Goal: Task Accomplishment & Management: Manage account settings

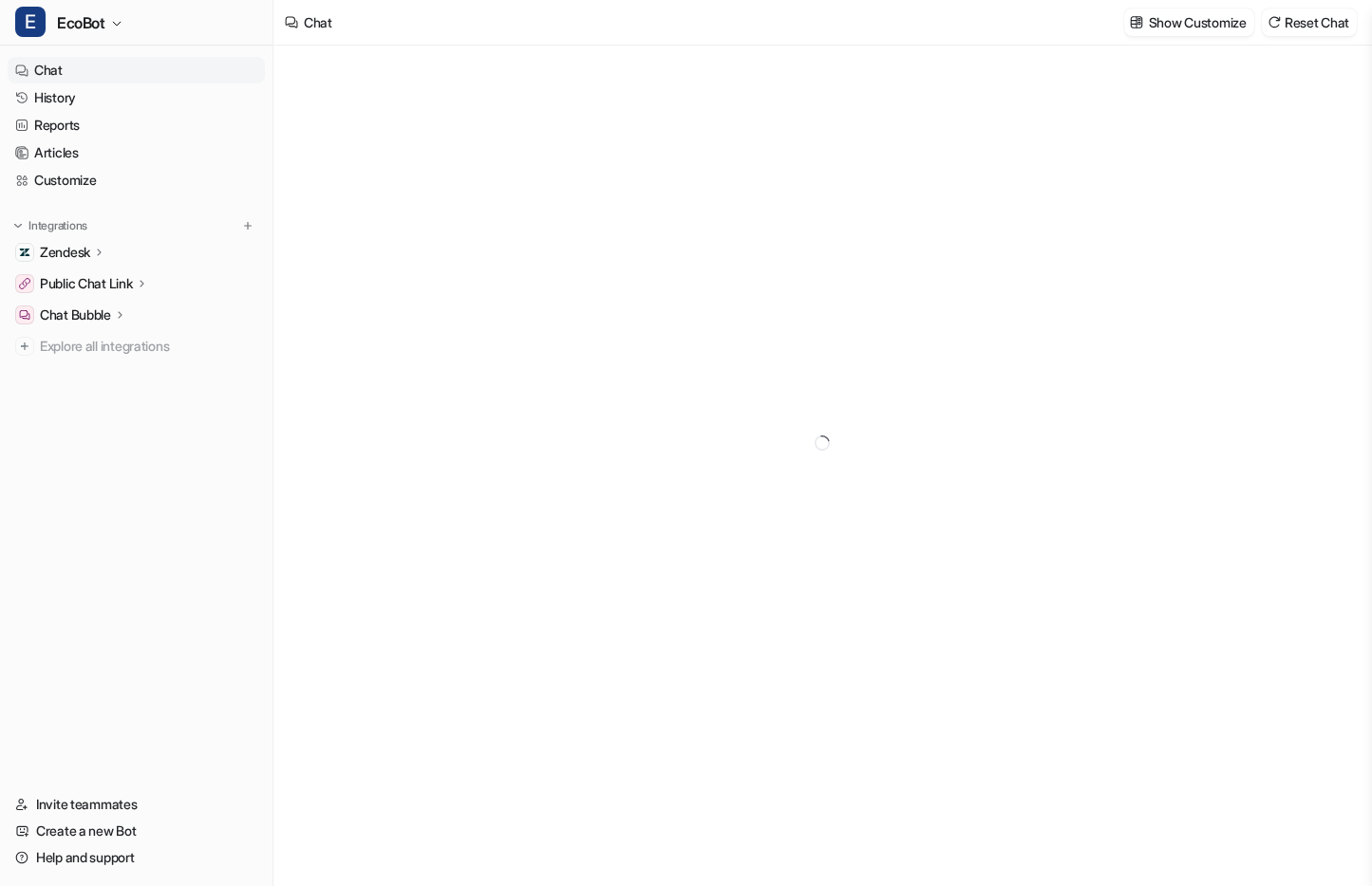
type textarea "**********"
click at [103, 30] on span "EcoBot" at bounding box center [81, 23] width 49 height 27
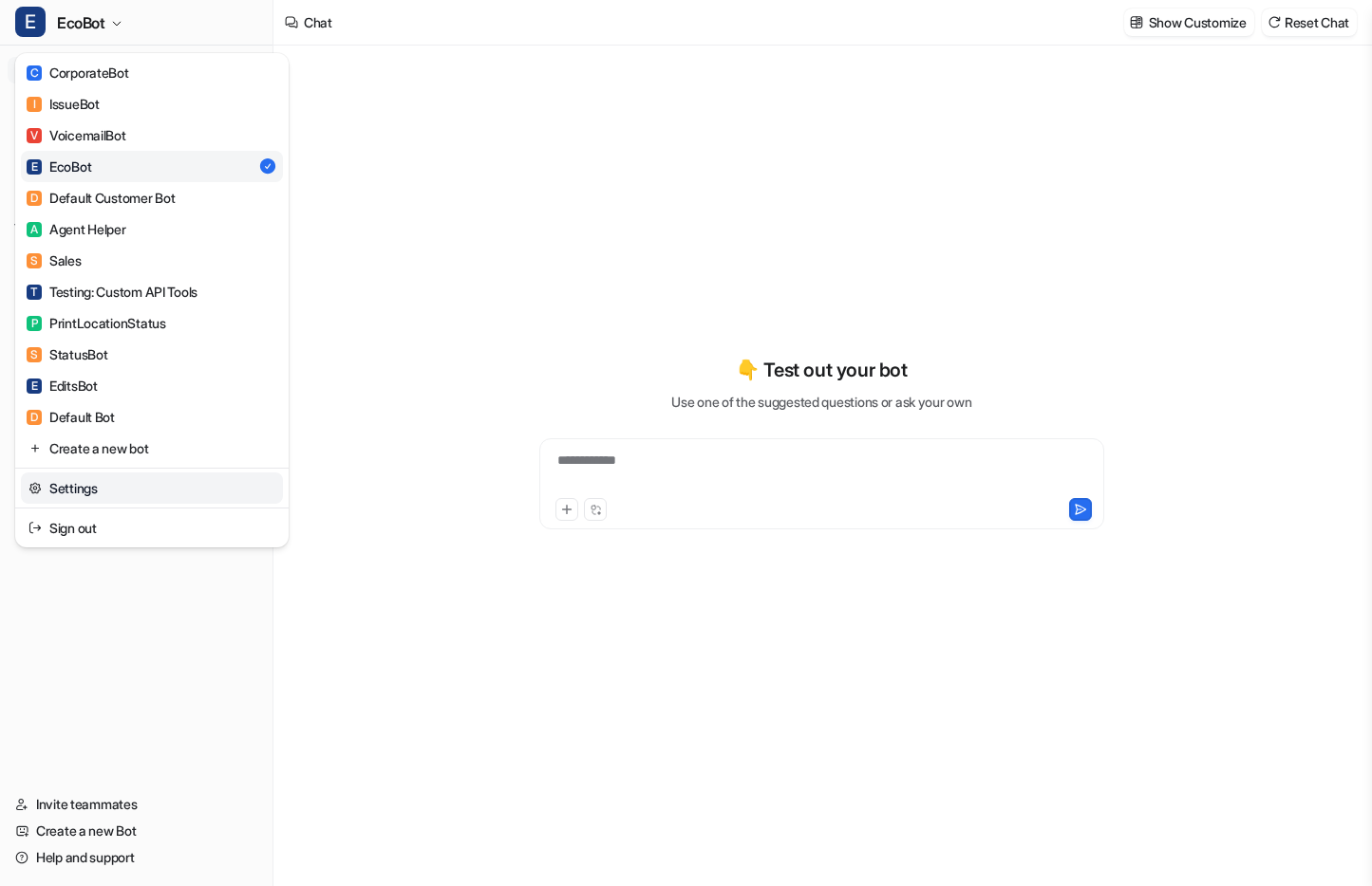
click at [148, 497] on link "Settings" at bounding box center [152, 487] width 262 height 31
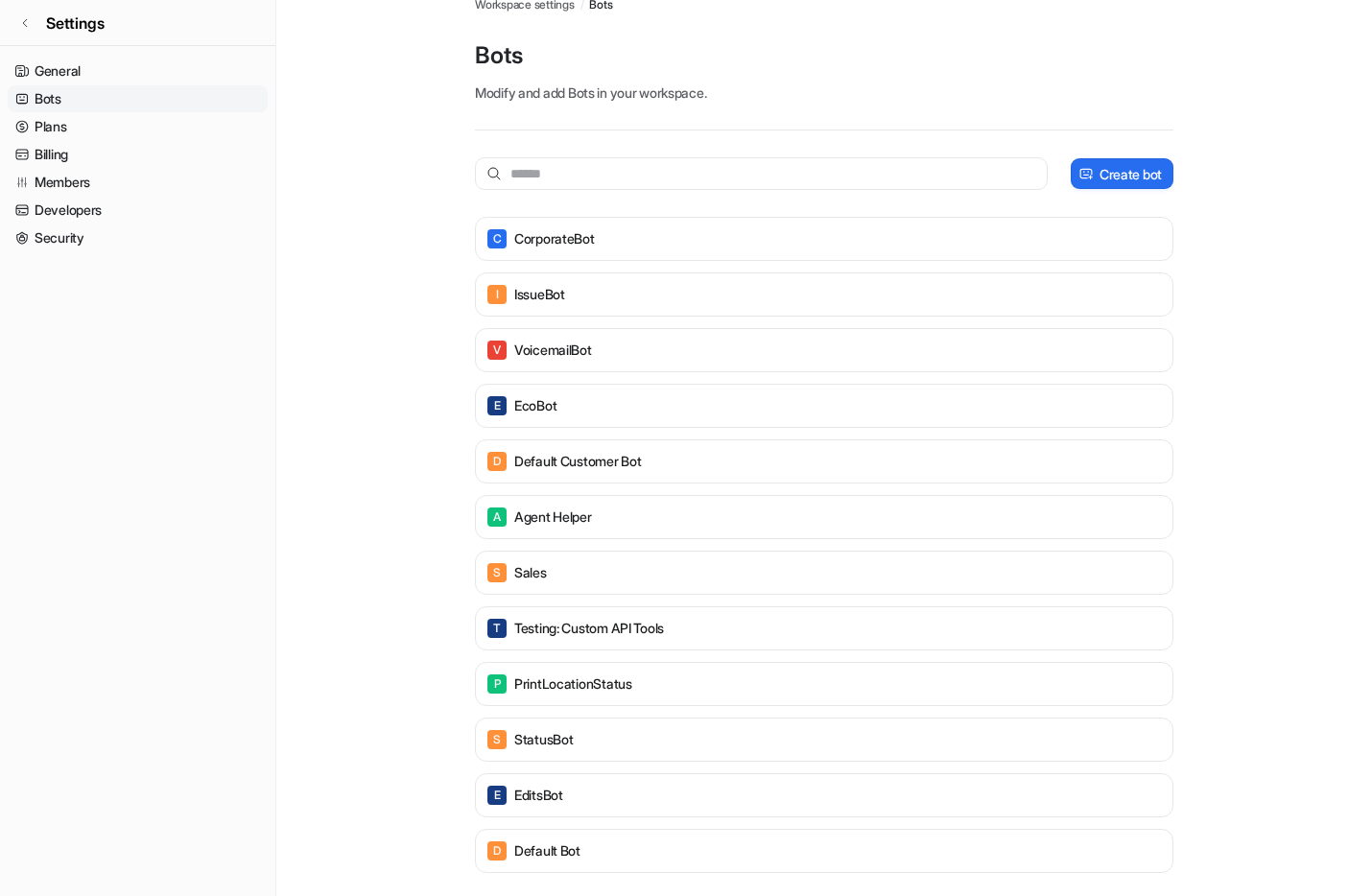
scroll to position [39, 0]
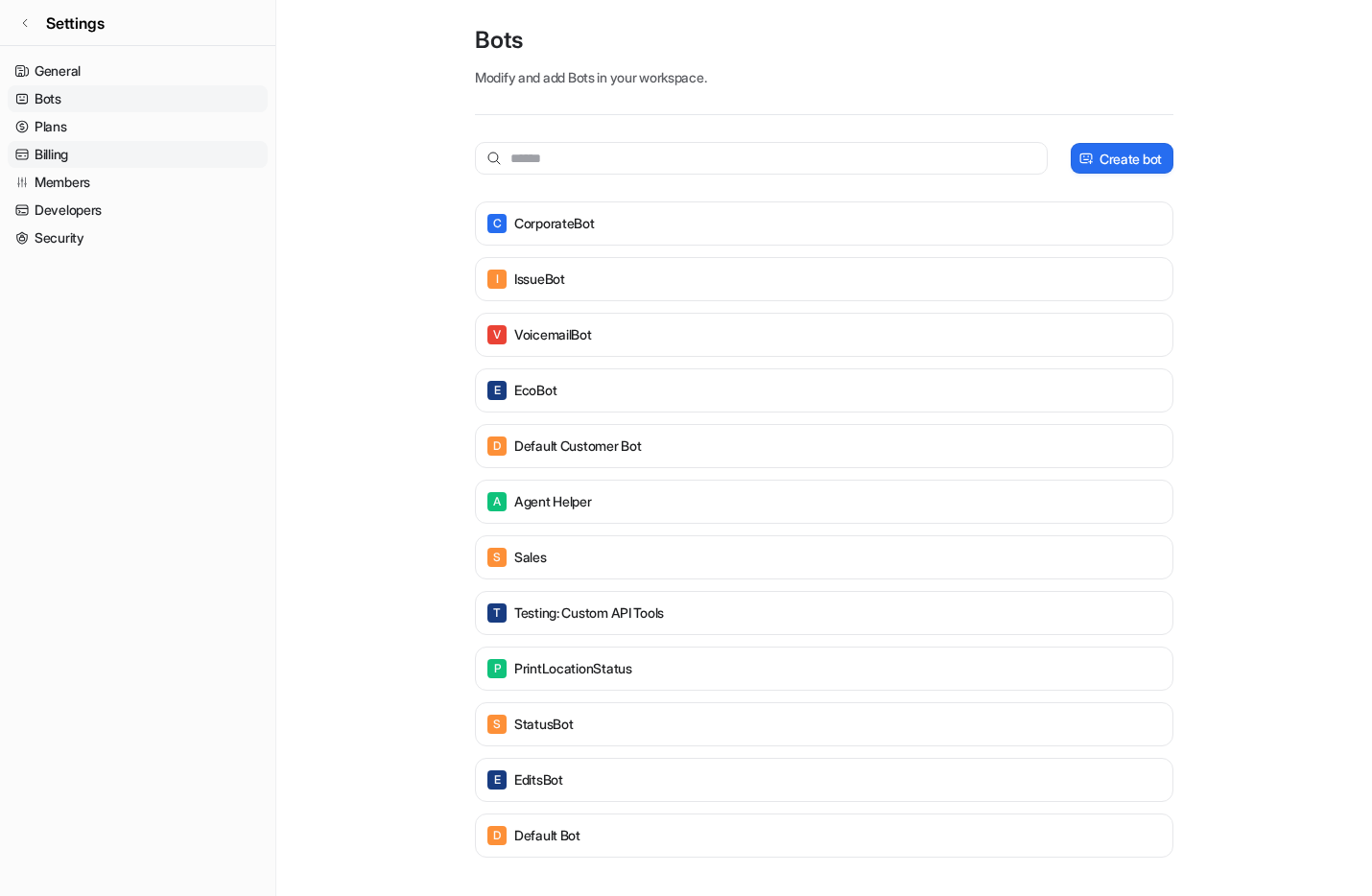
click at [115, 153] on link "Billing" at bounding box center [138, 154] width 260 height 27
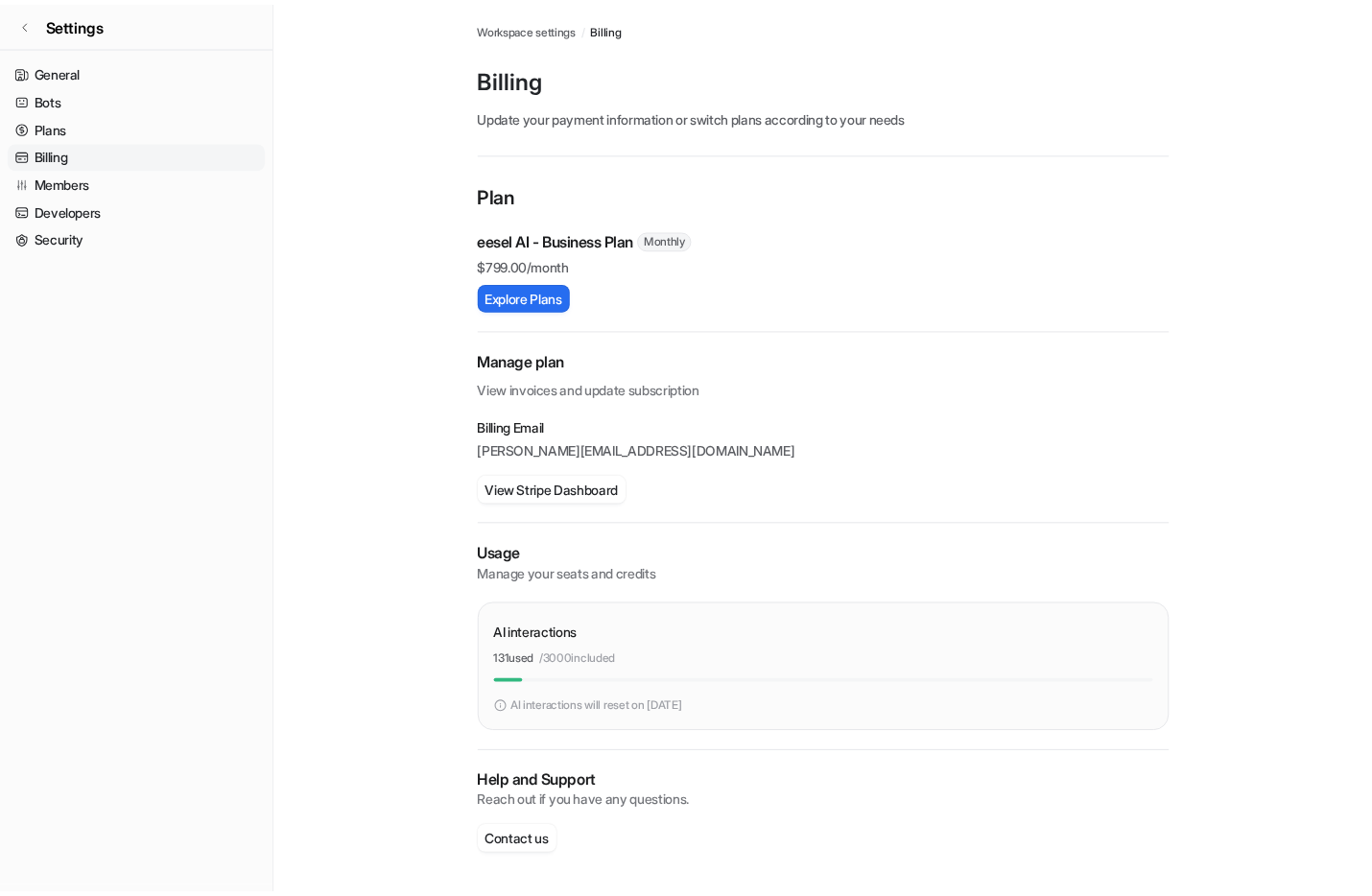
scroll to position [39, 0]
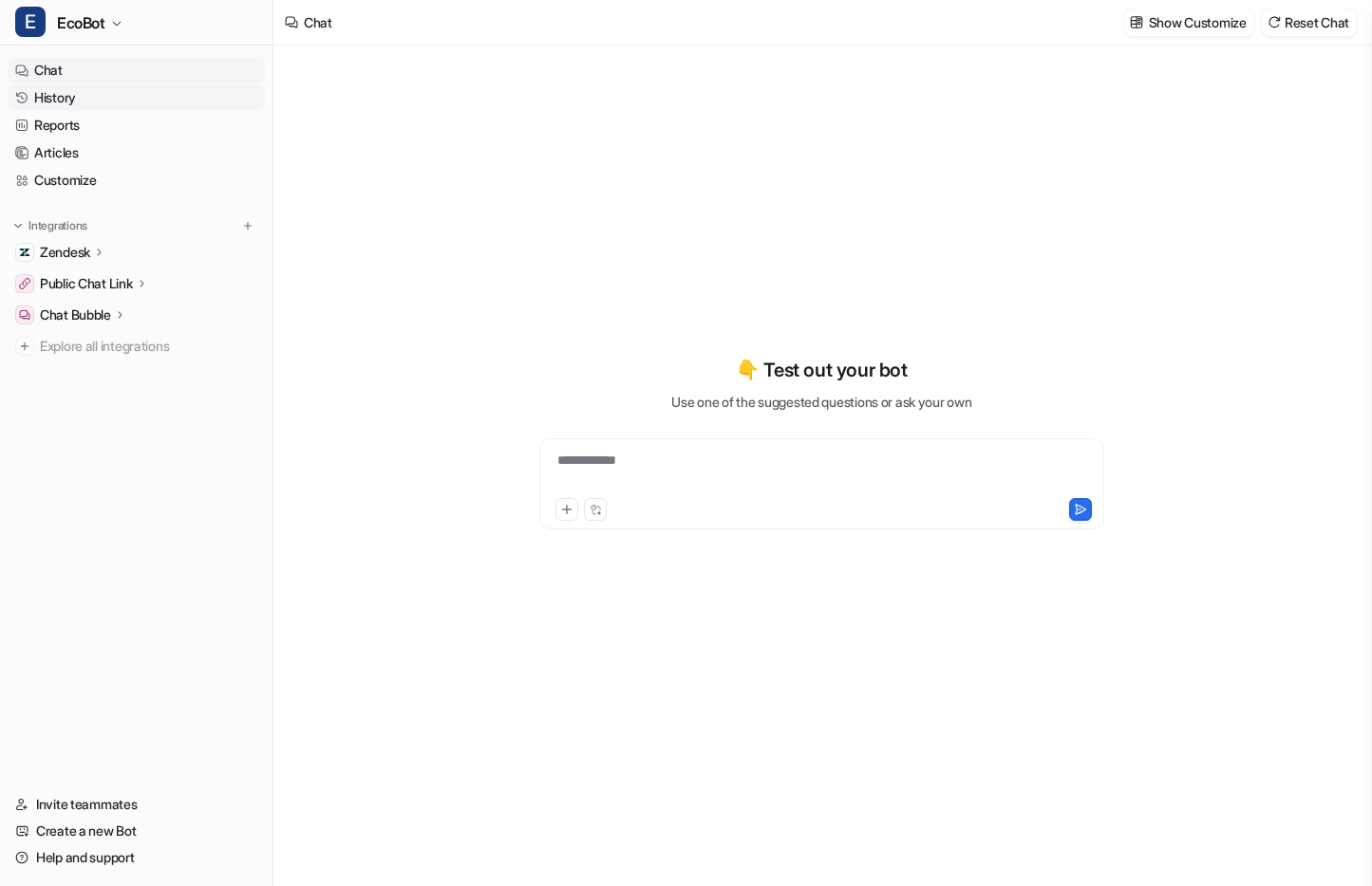
click at [84, 95] on link "History" at bounding box center [136, 98] width 258 height 27
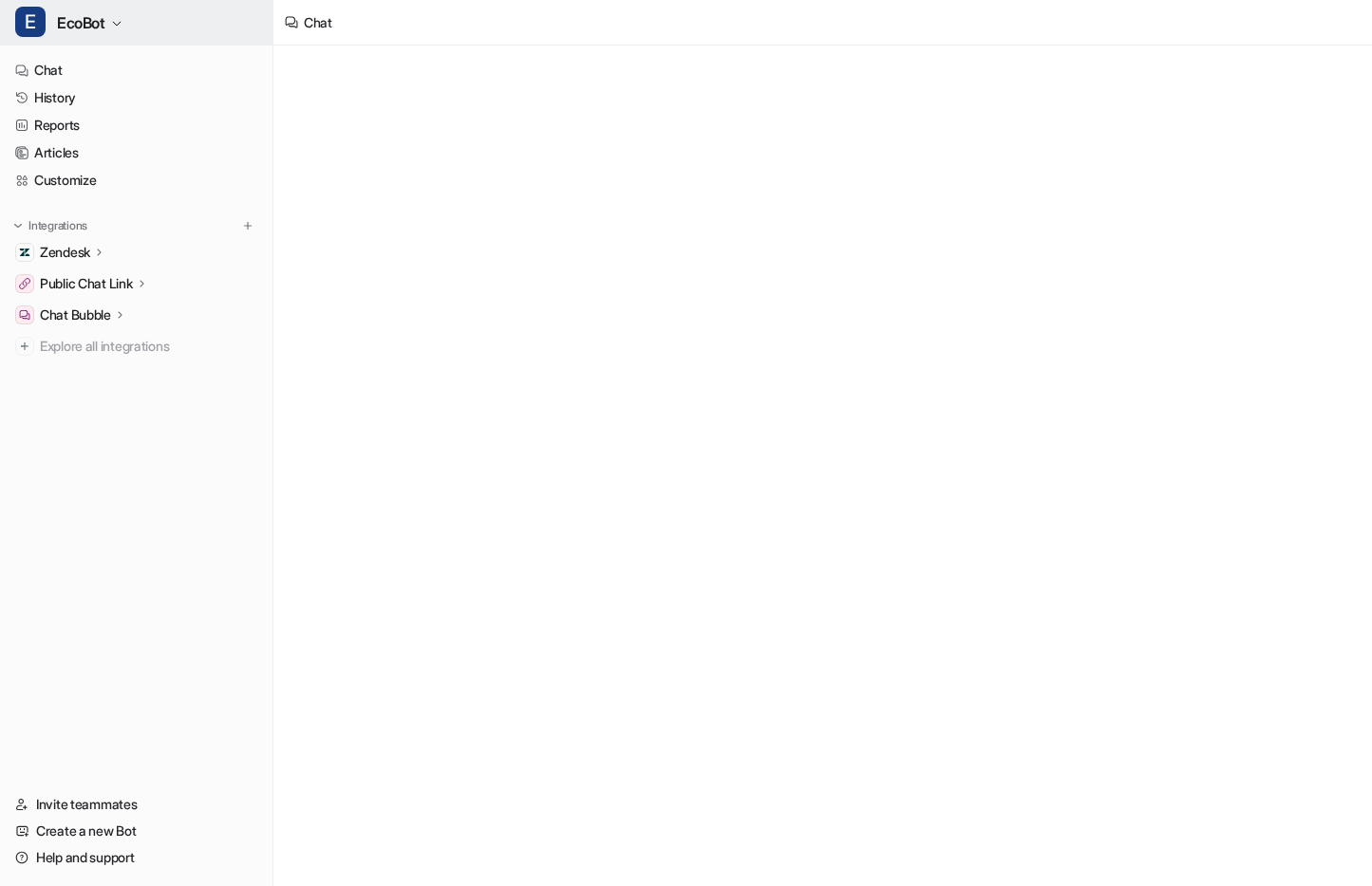
click at [88, 19] on span "EcoBot" at bounding box center [81, 23] width 49 height 27
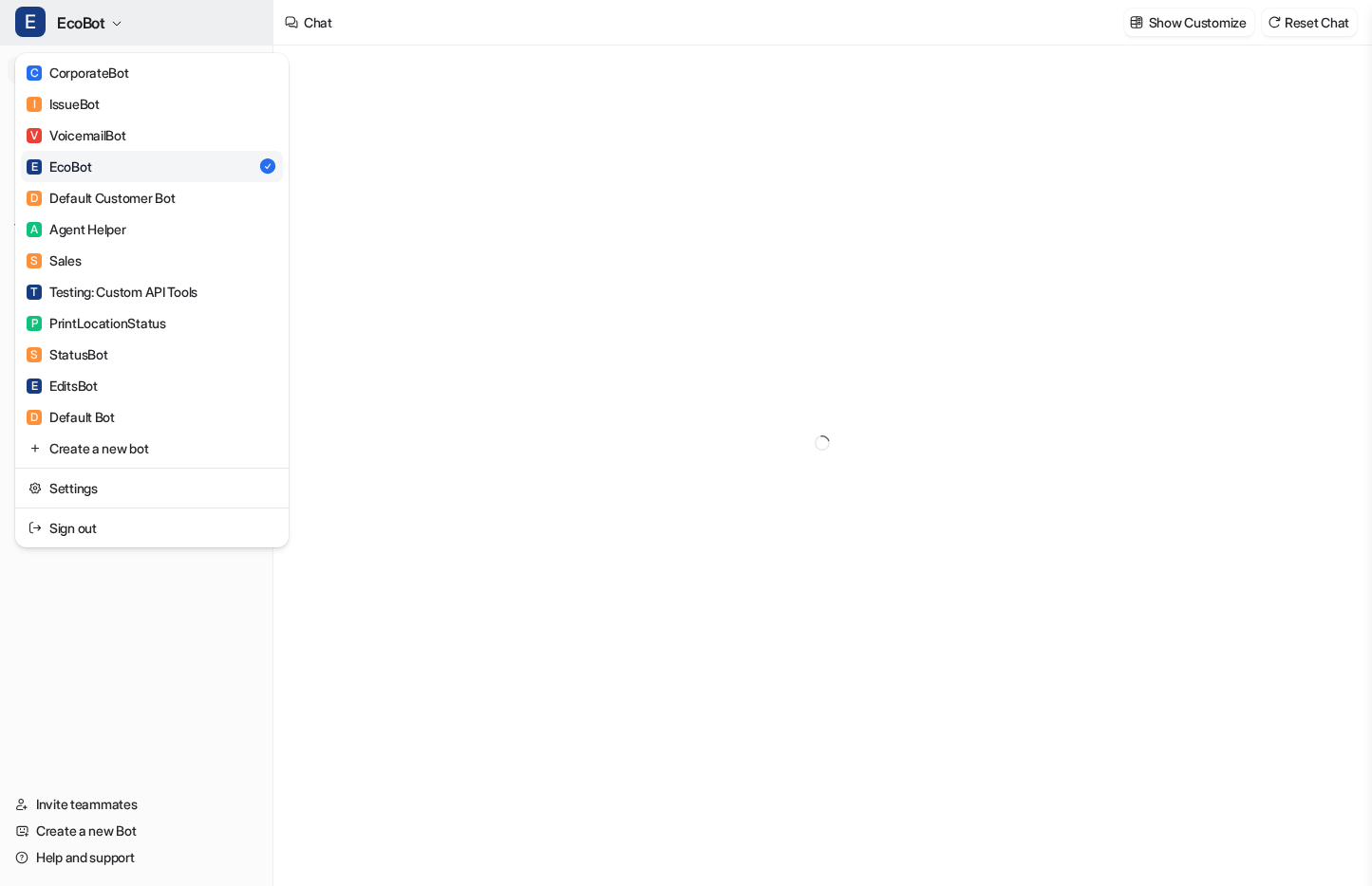
type textarea "**********"
click at [165, 492] on link "Settings" at bounding box center [152, 487] width 262 height 31
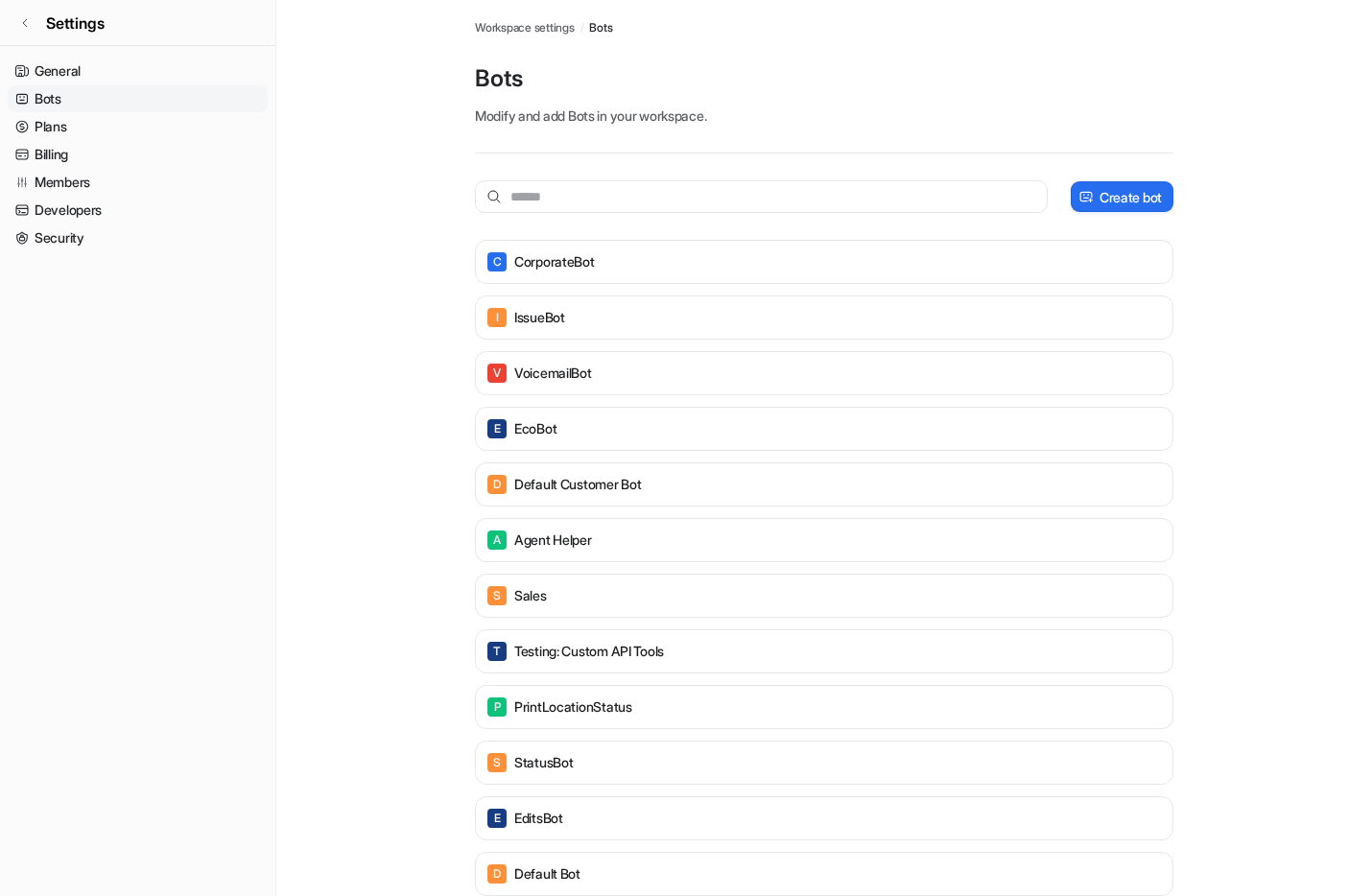
scroll to position [39, 0]
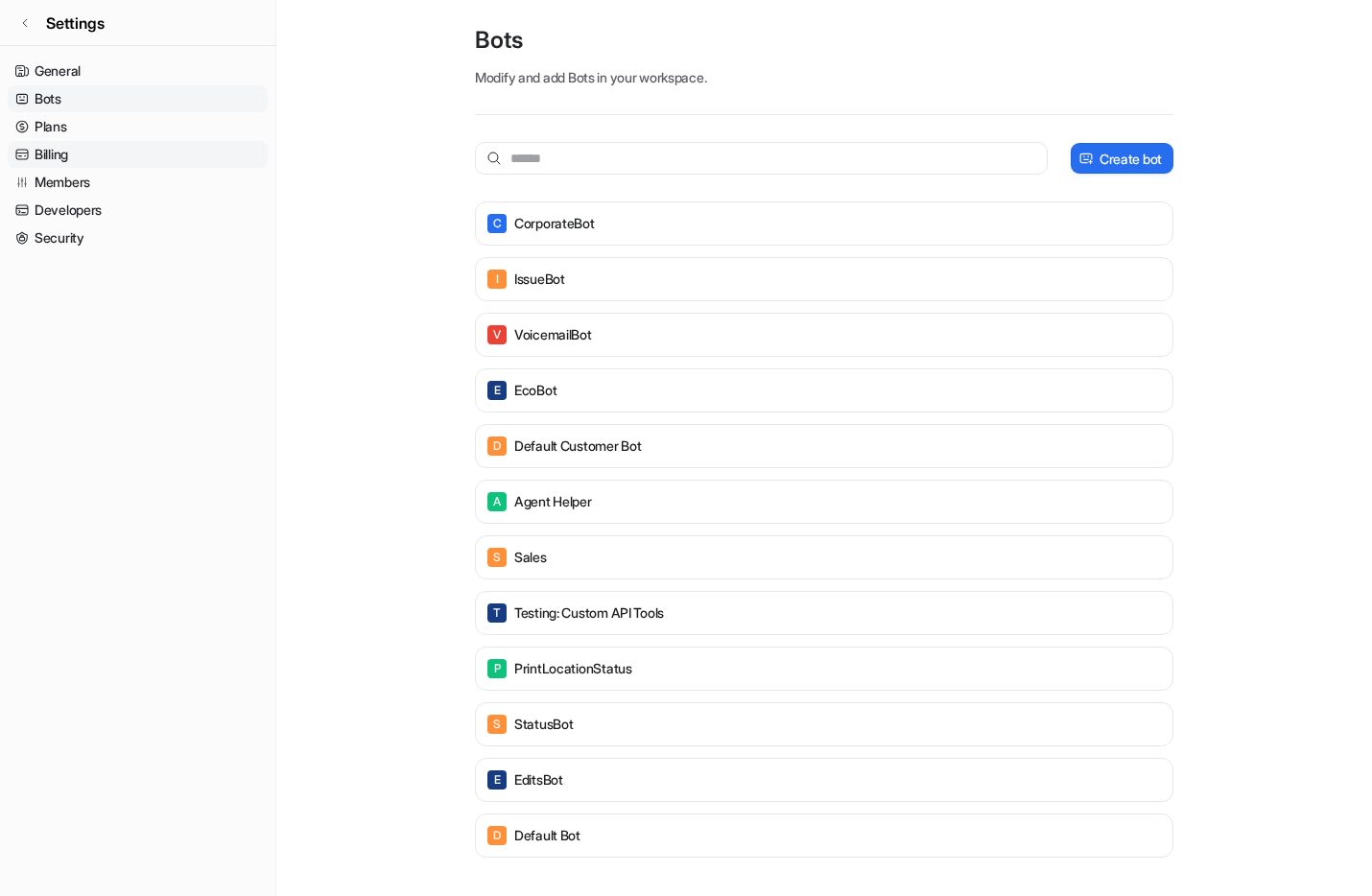
click at [97, 151] on link "Billing" at bounding box center [138, 154] width 260 height 27
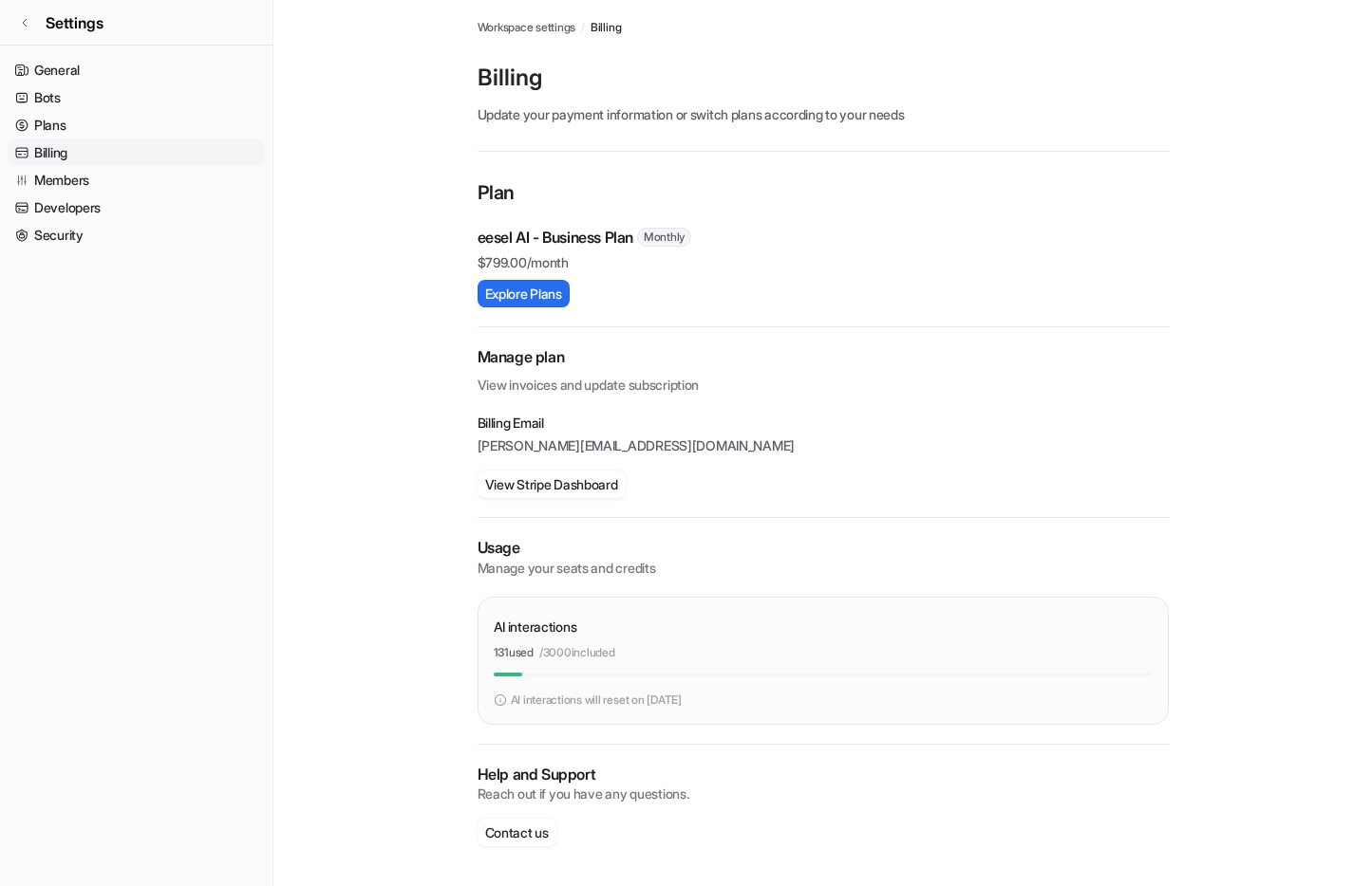
click at [500, 700] on img at bounding box center [500, 700] width 13 height 17
click at [134, 173] on link "Members" at bounding box center [136, 180] width 258 height 27
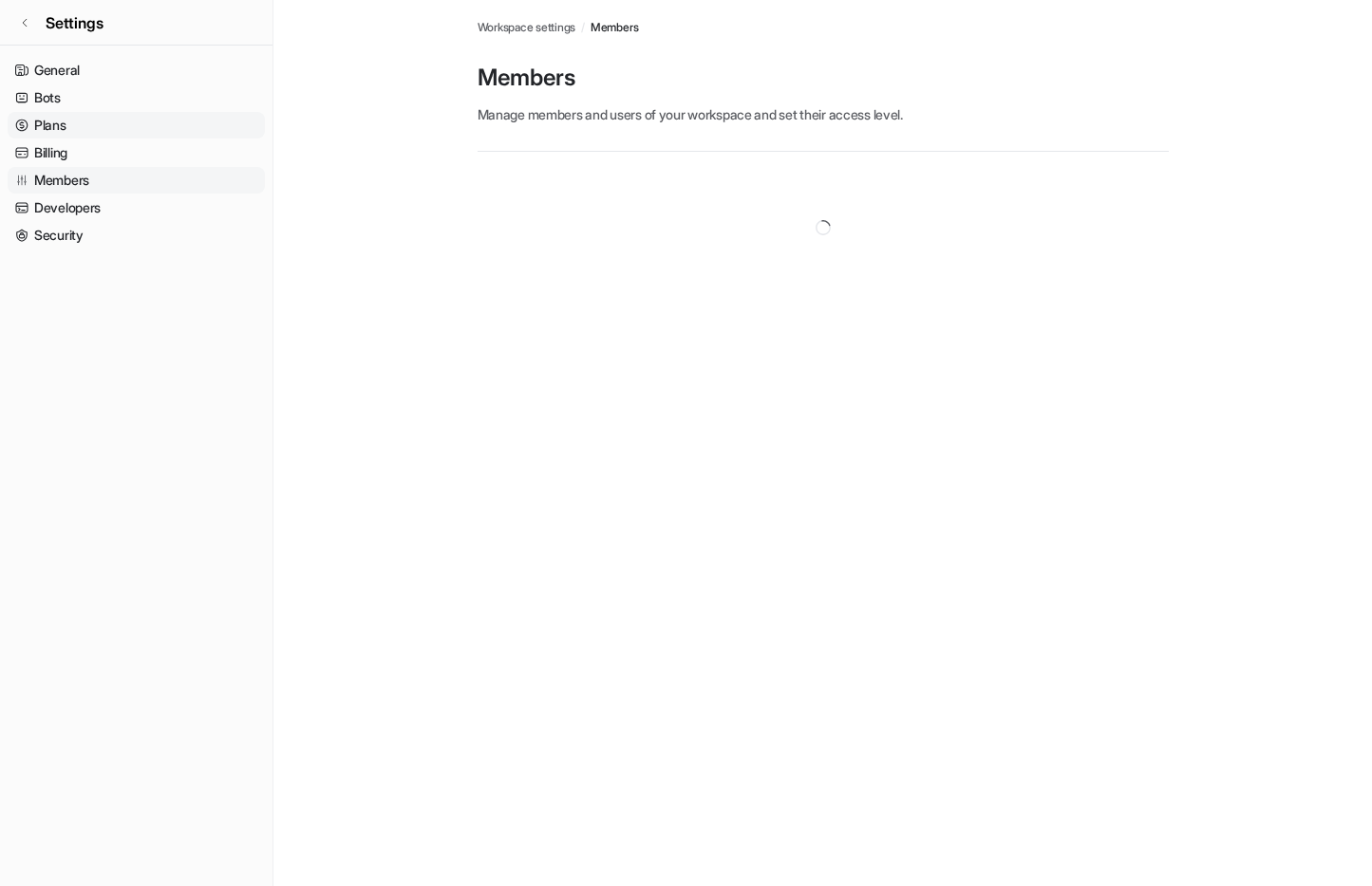
click at [121, 130] on link "Plans" at bounding box center [136, 125] width 258 height 27
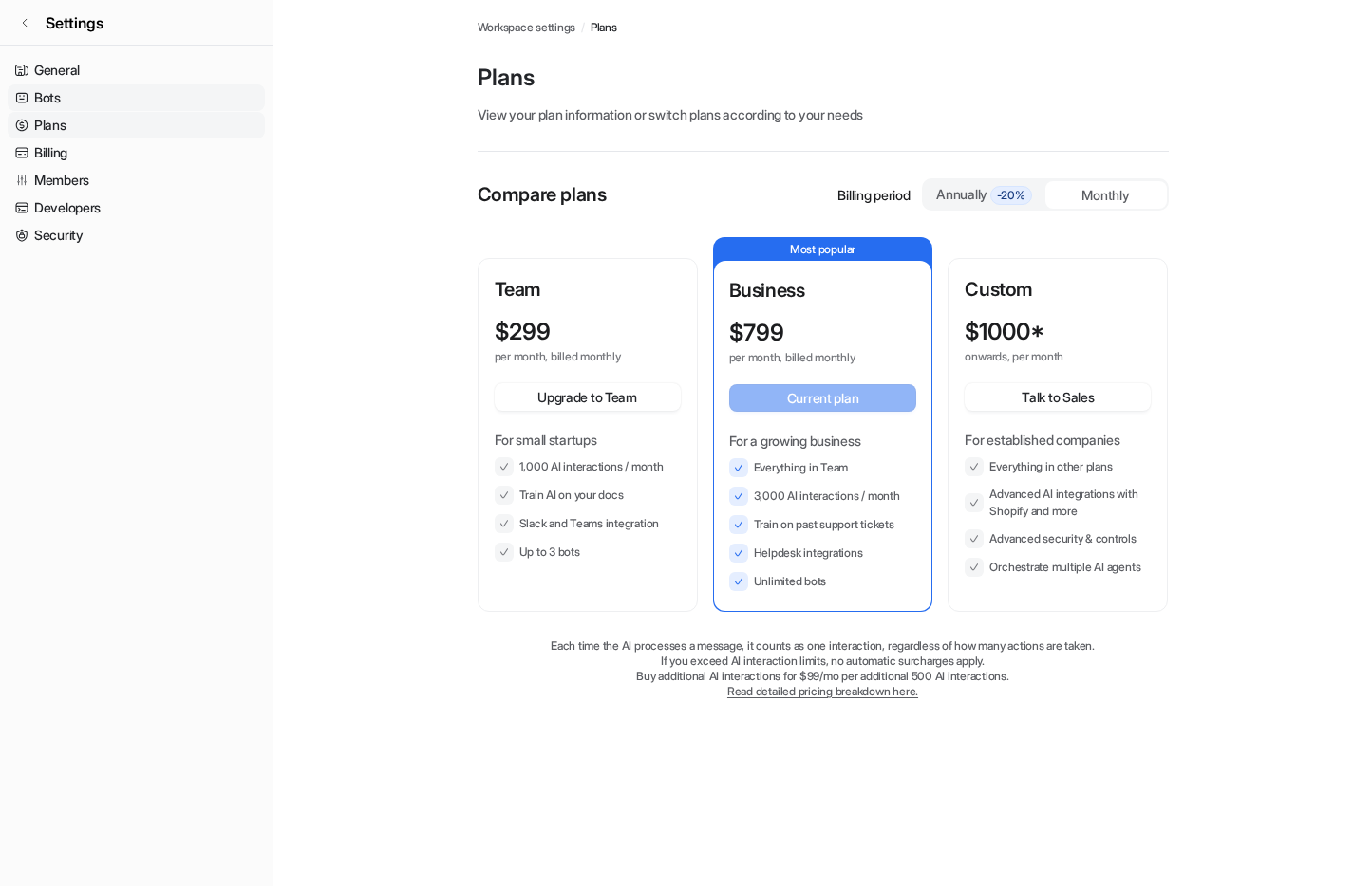
click at [116, 101] on link "Bots" at bounding box center [136, 98] width 258 height 27
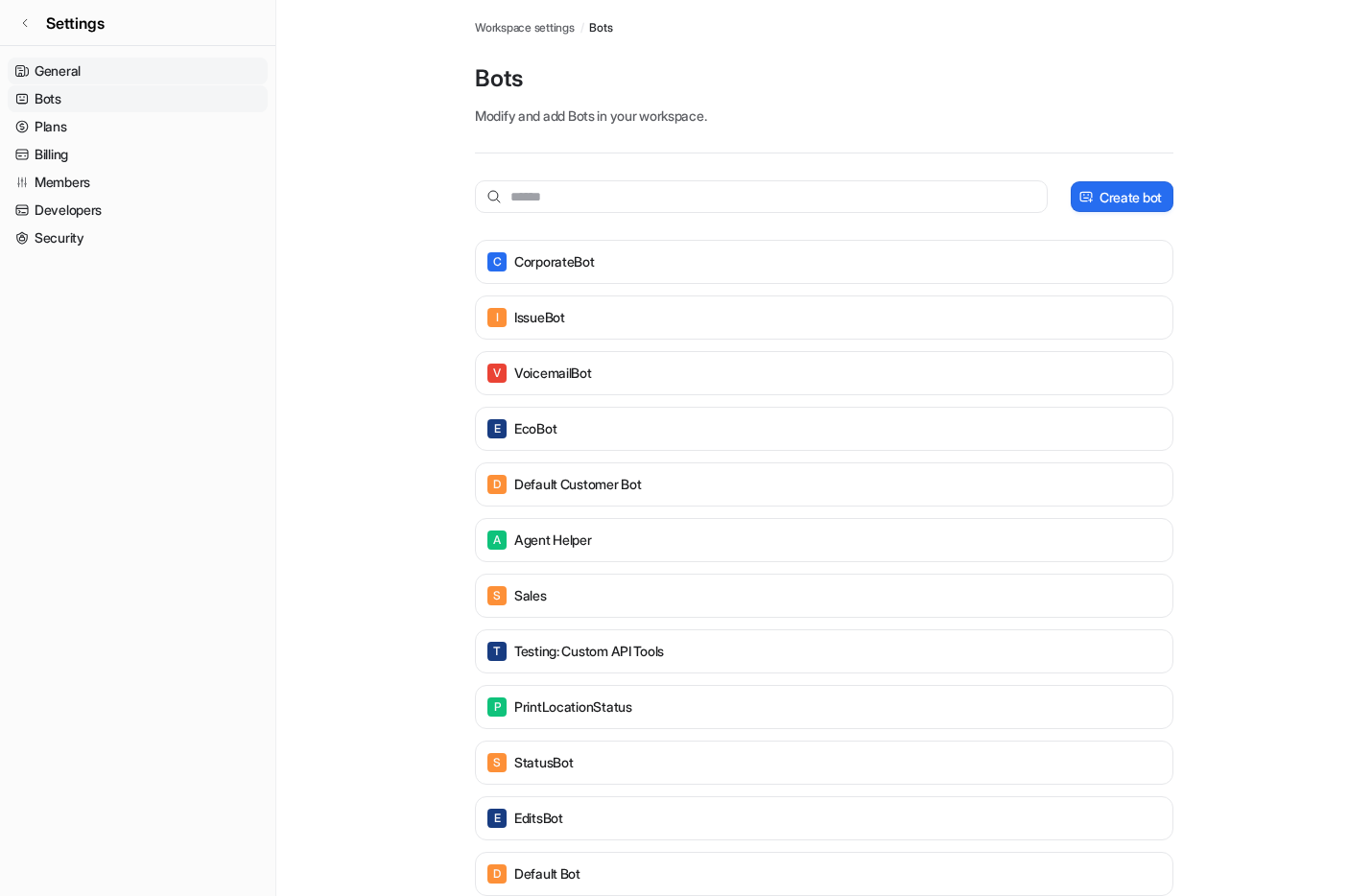
click at [110, 75] on link "General" at bounding box center [138, 71] width 260 height 27
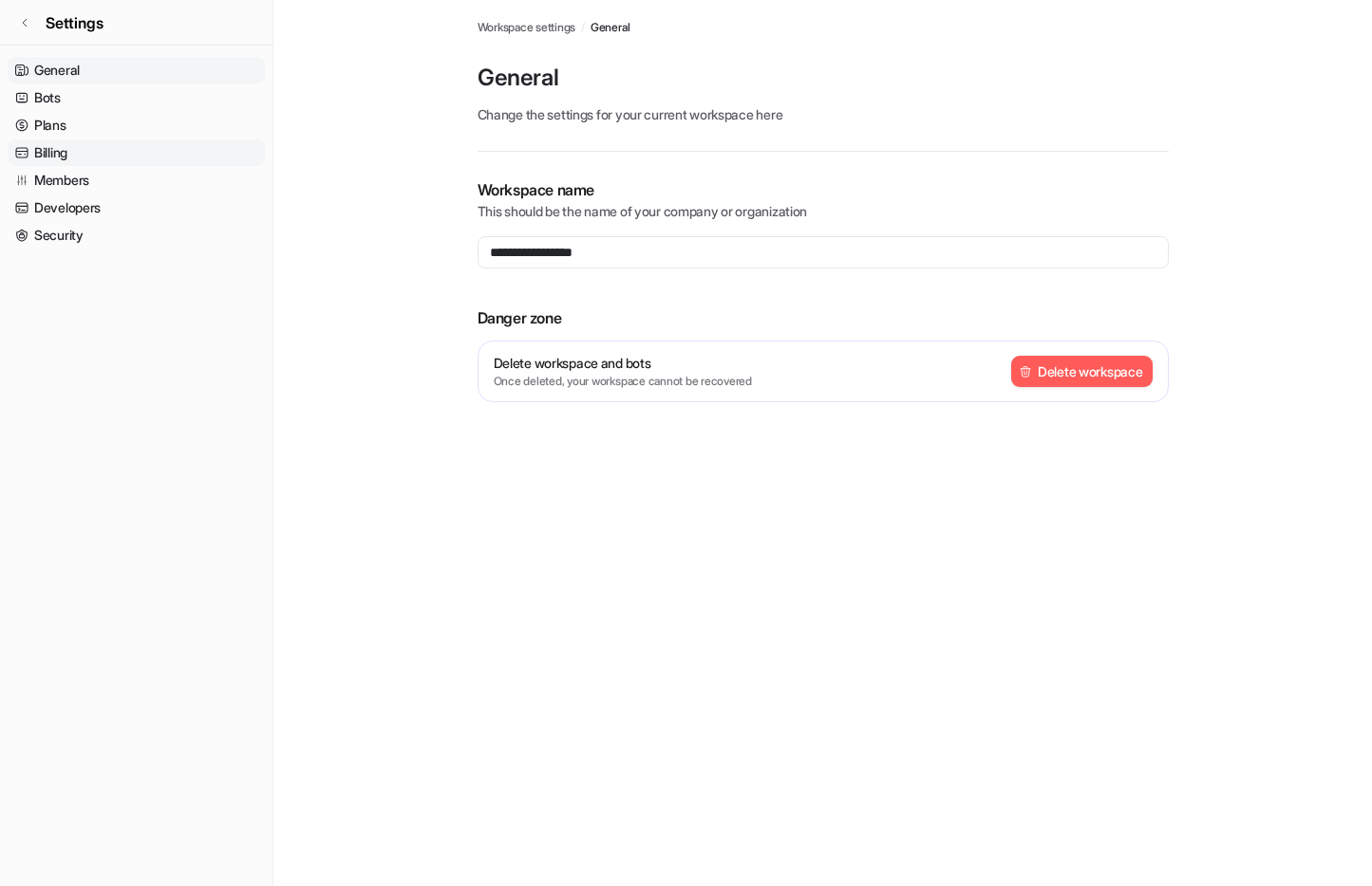
click at [107, 141] on link "Billing" at bounding box center [136, 153] width 258 height 27
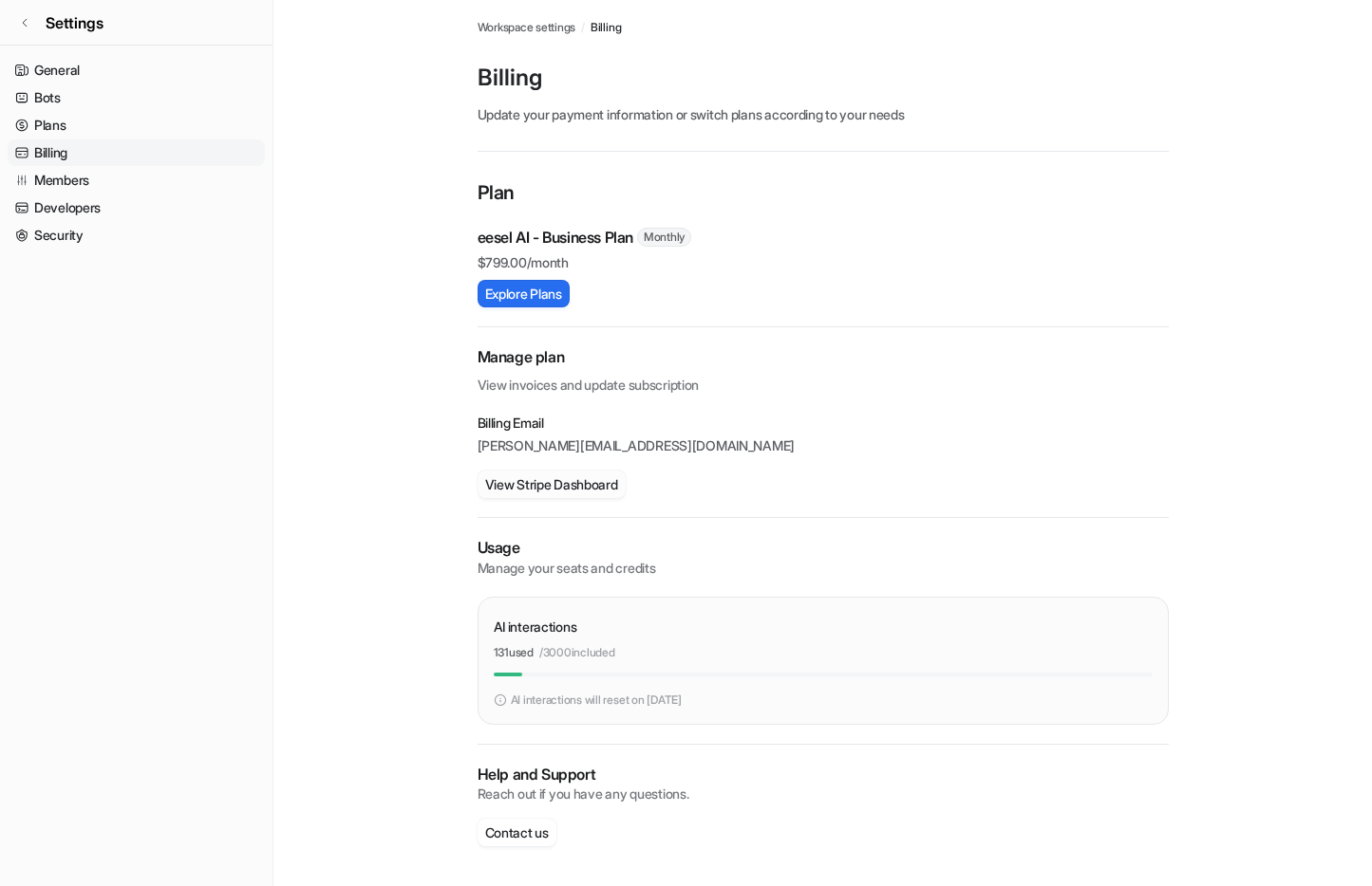
click at [509, 482] on button "View Stripe Dashboard" at bounding box center [551, 484] width 148 height 28
